Goal: Go to known website: Go to known website

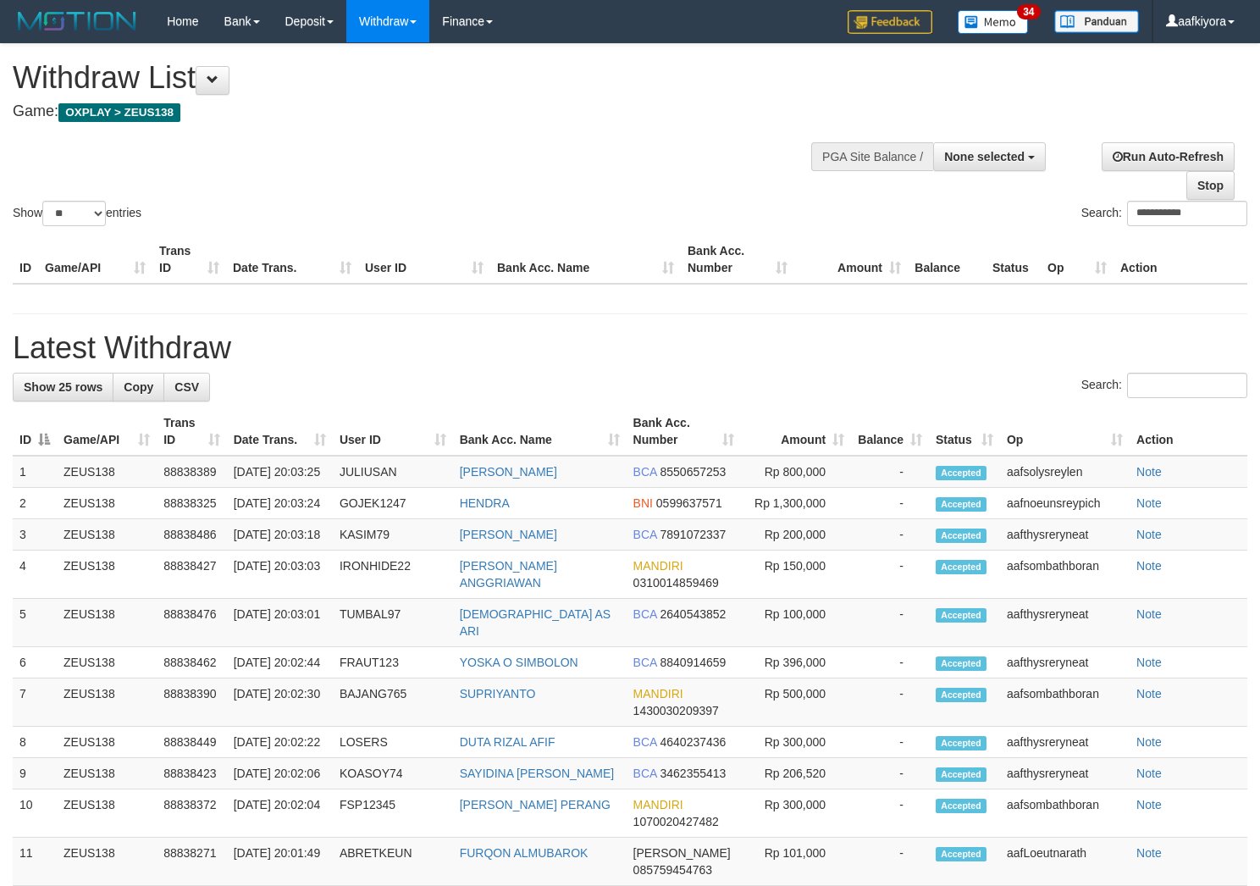
select select
select select "**"
